Goal: Task Accomplishment & Management: Manage account settings

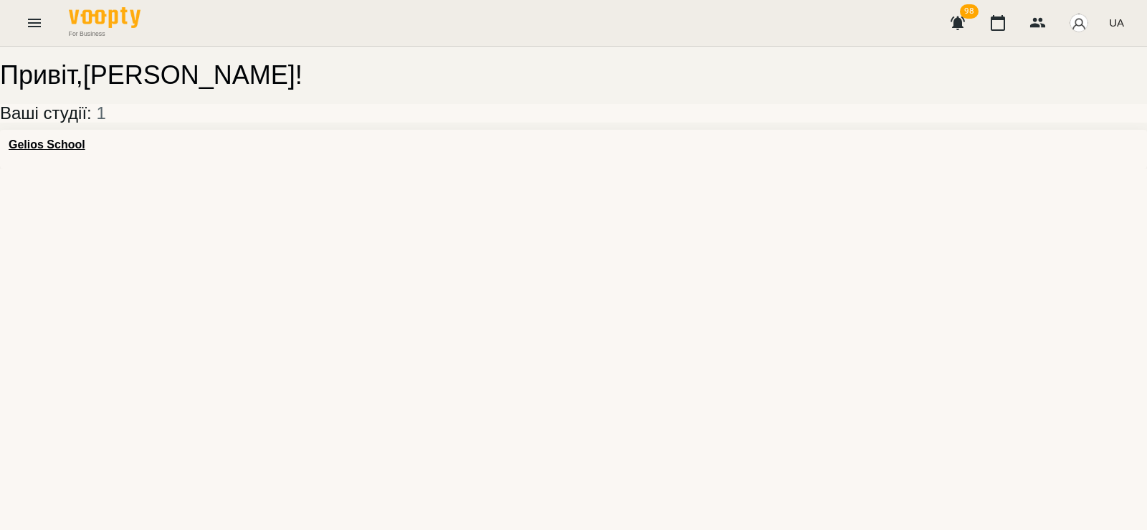
click at [97, 158] on div "Gelios School" at bounding box center [573, 149] width 1147 height 39
click at [74, 151] on h3 "Gelios School" at bounding box center [47, 144] width 77 height 13
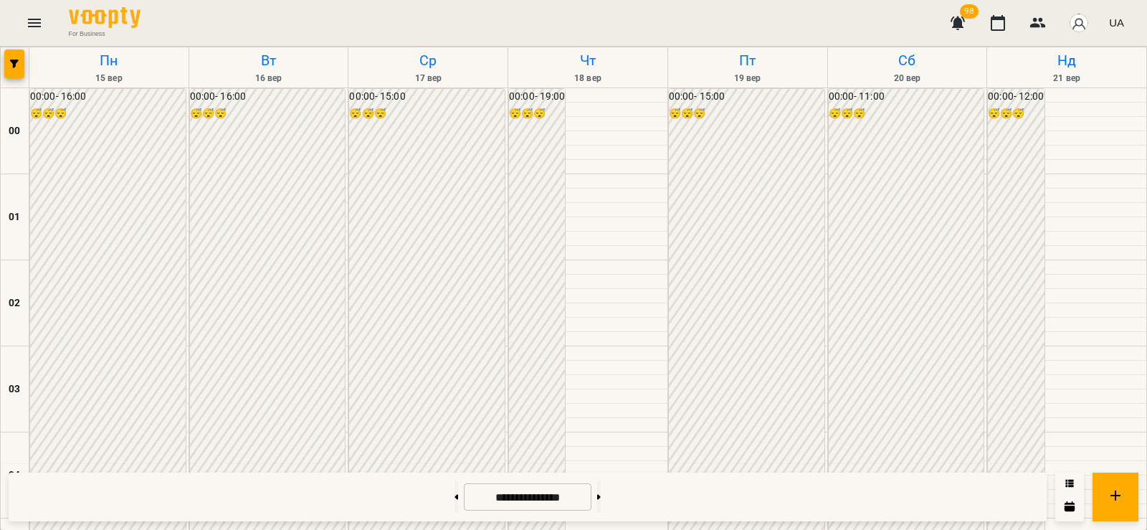
scroll to position [1338, 0]
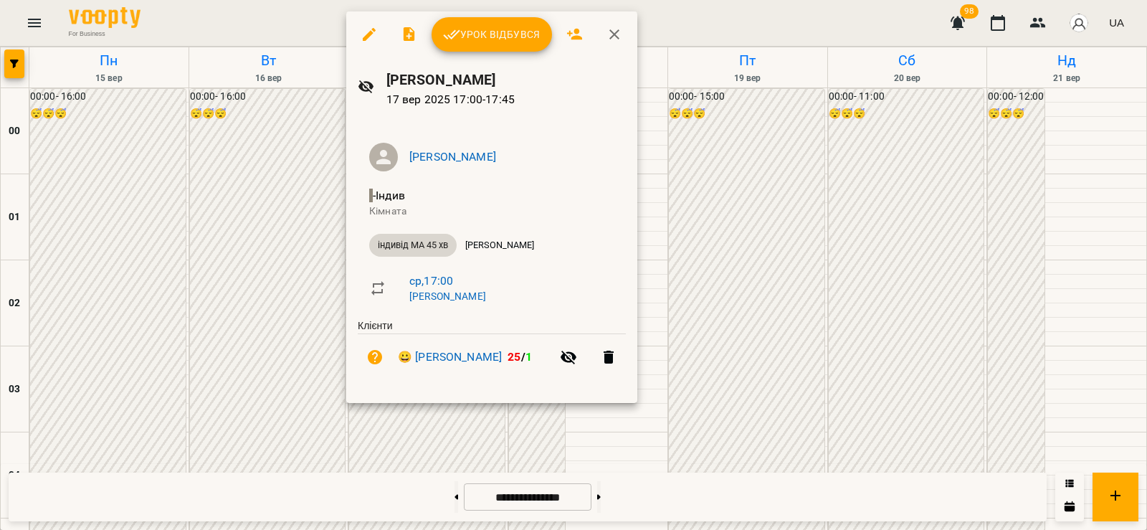
click at [477, 40] on span "Урок відбувся" at bounding box center [491, 34] width 97 height 17
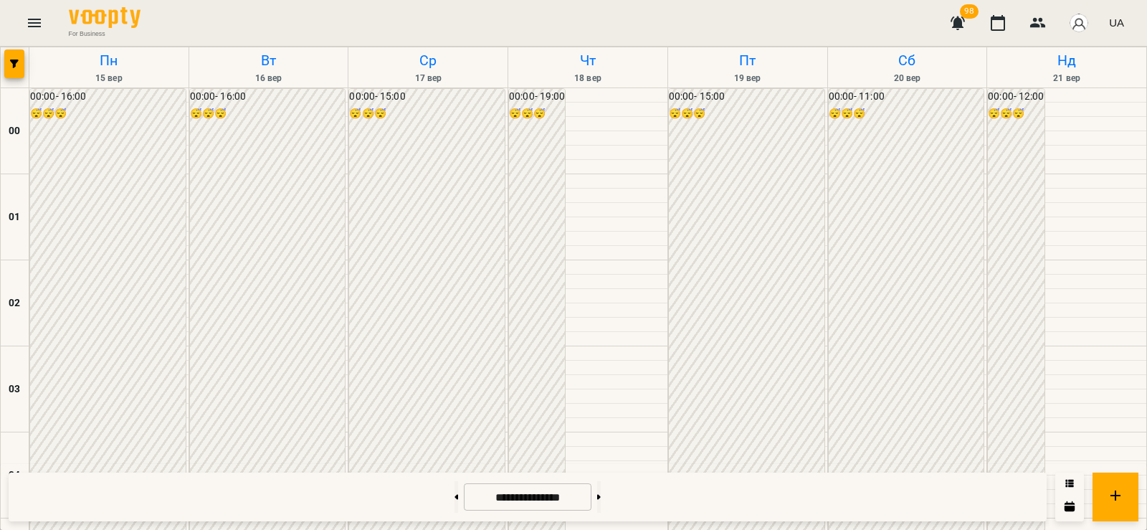
scroll to position [1338, 0]
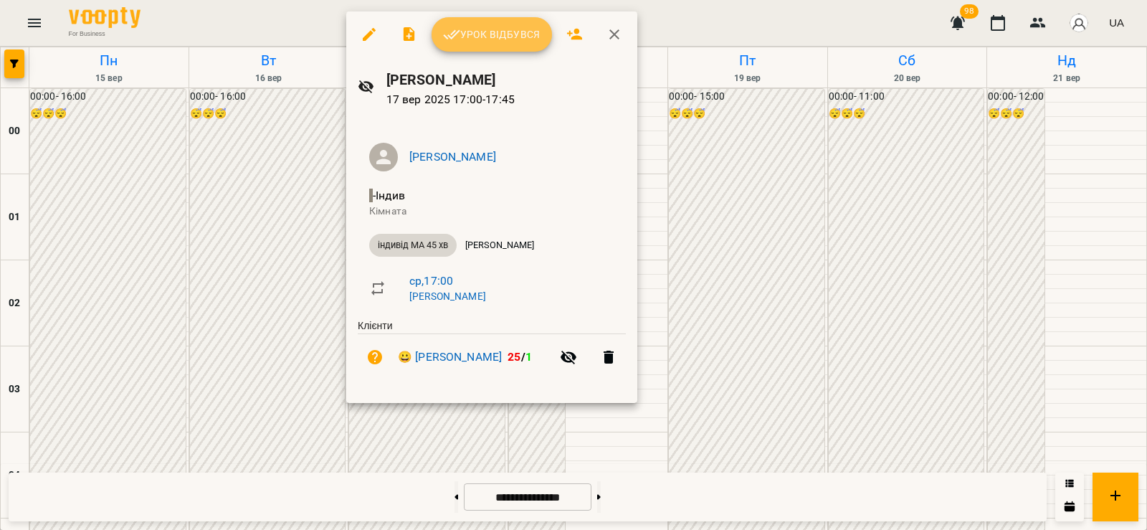
click at [499, 43] on span "Урок відбувся" at bounding box center [491, 34] width 97 height 17
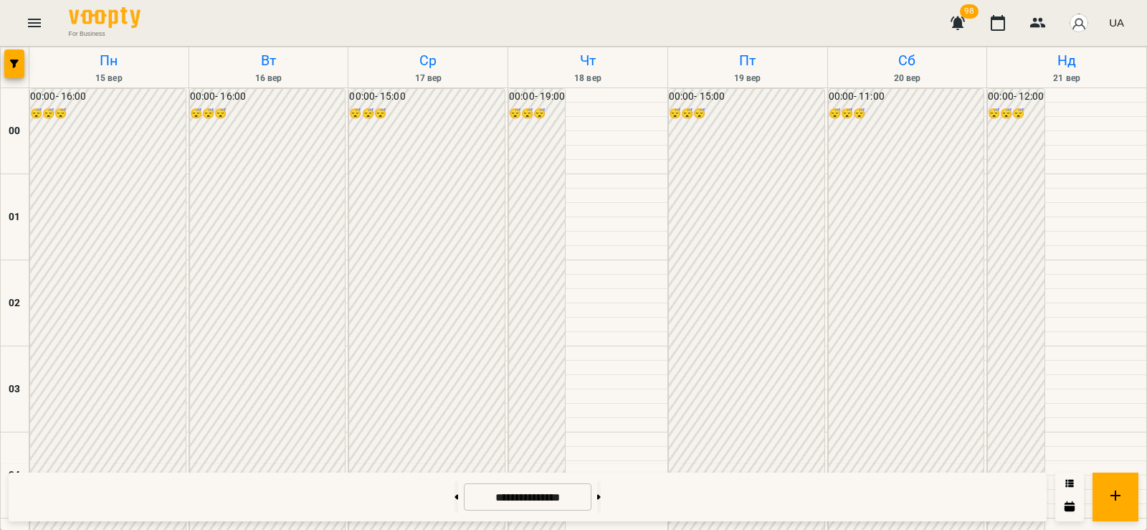
scroll to position [1338, 0]
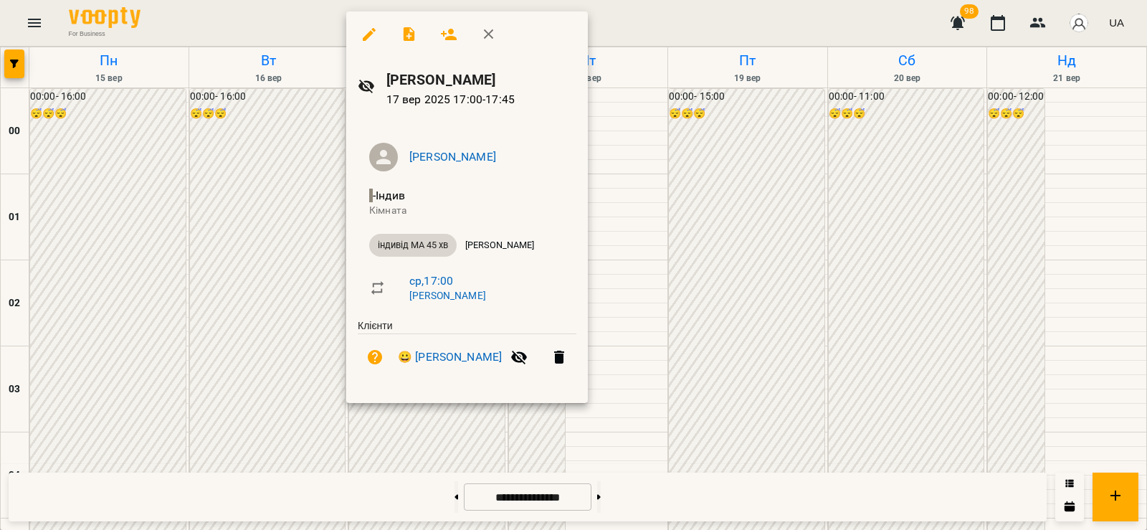
click at [593, 221] on div at bounding box center [573, 265] width 1147 height 530
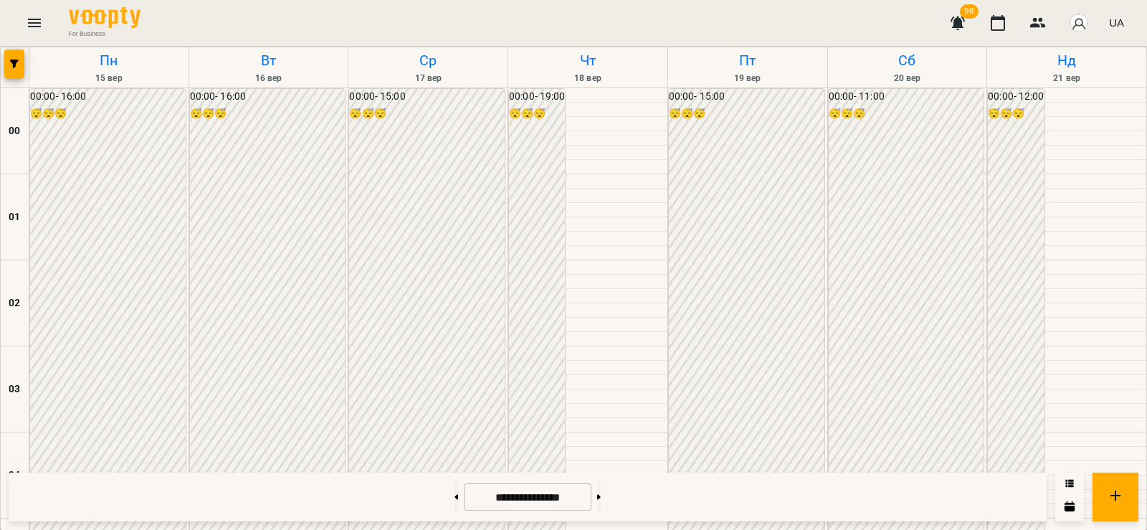
scroll to position [1505, 0]
